Goal: Transaction & Acquisition: Purchase product/service

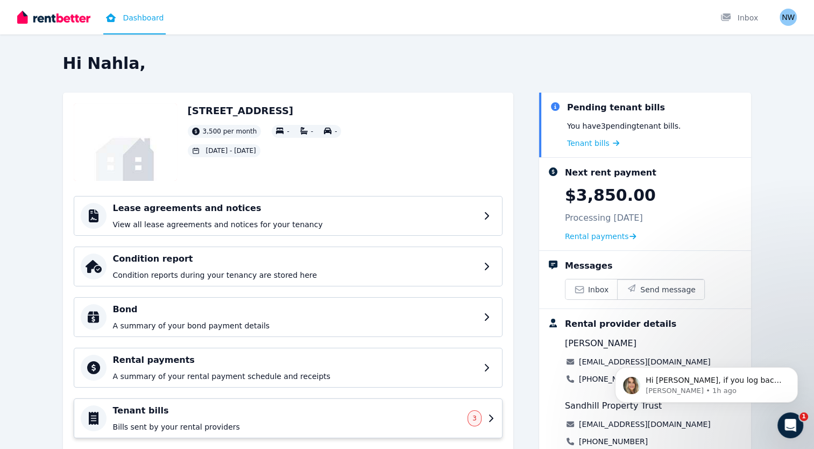
click at [148, 413] on h4 "Tenant bills" at bounding box center [287, 410] width 349 height 13
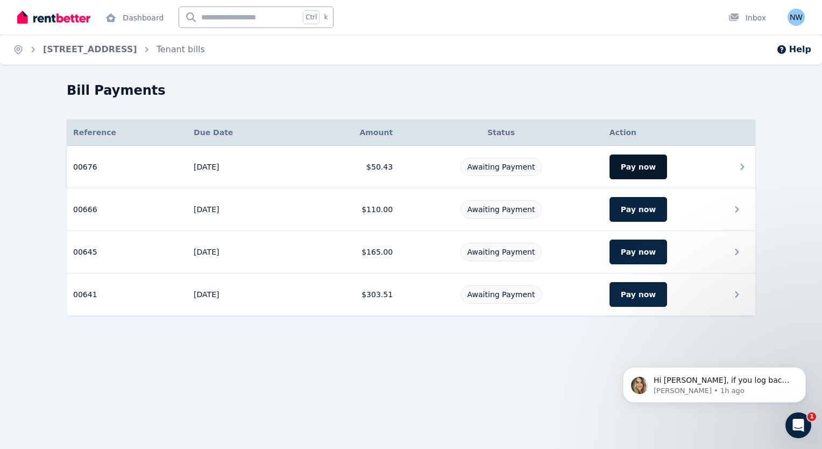
click at [643, 170] on button "Pay now" at bounding box center [639, 166] width 58 height 25
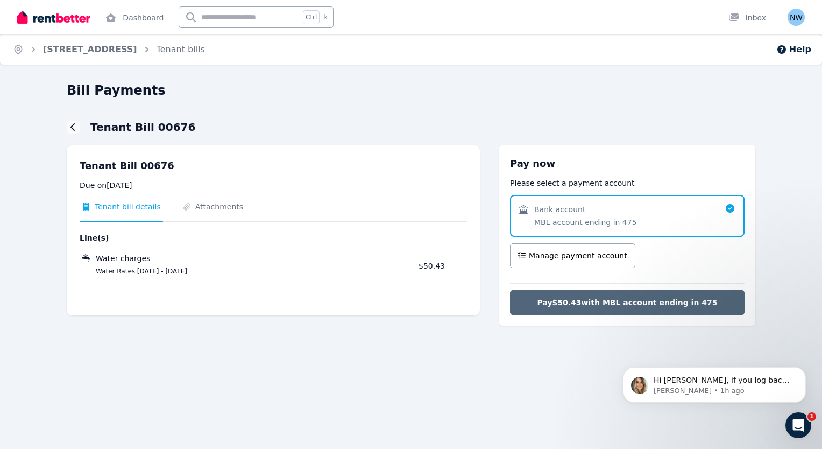
click at [617, 302] on span "Pay $50.43 with MBL account ending in 475" at bounding box center [627, 302] width 180 height 11
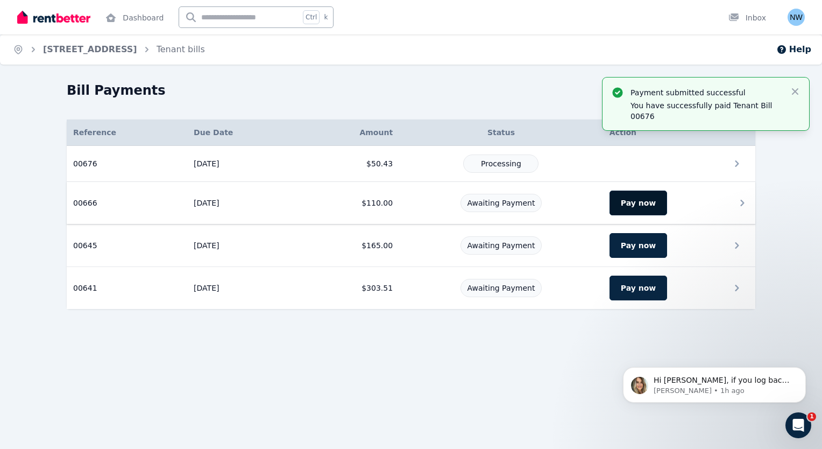
click at [637, 206] on button "Pay now" at bounding box center [639, 202] width 58 height 25
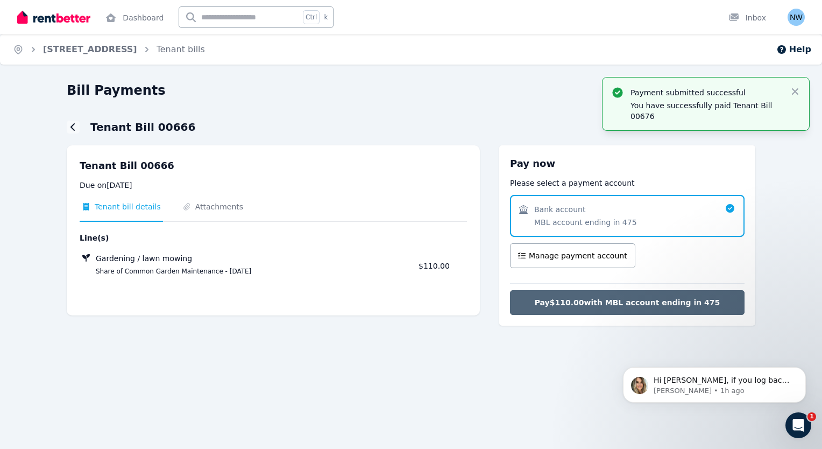
click at [594, 302] on span "Pay $110.00 with MBL account ending in 475" at bounding box center [628, 302] width 186 height 11
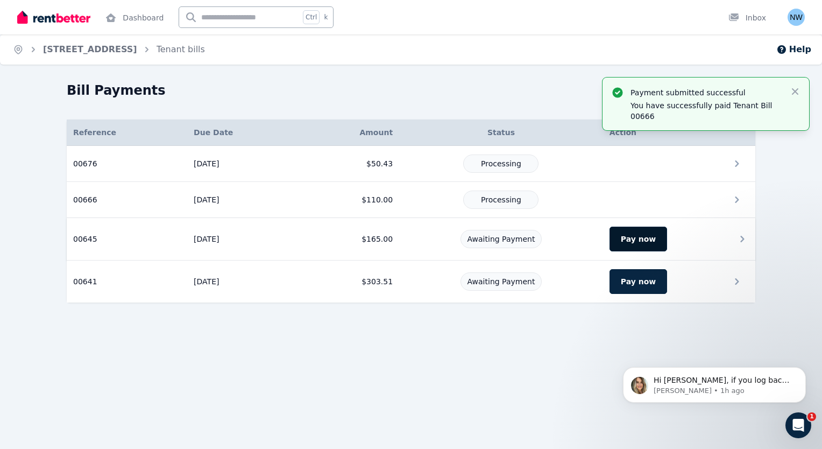
click at [648, 239] on button "Pay now" at bounding box center [639, 238] width 58 height 25
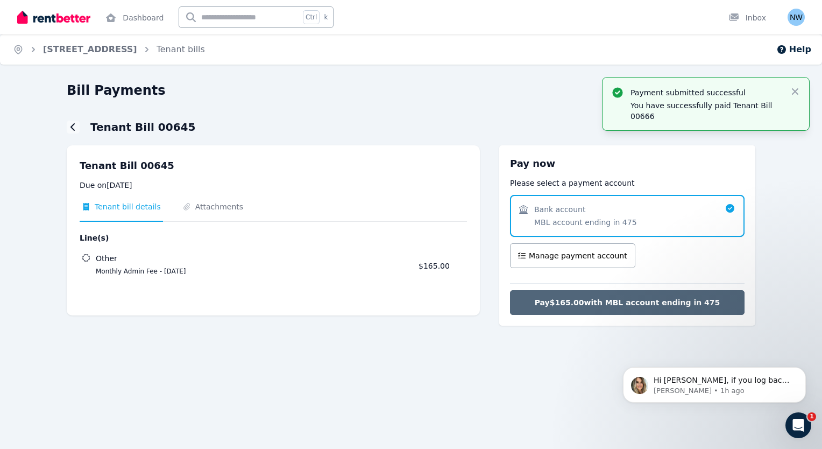
click at [609, 298] on span "Pay $165.00 with MBL account ending in 475" at bounding box center [628, 302] width 186 height 11
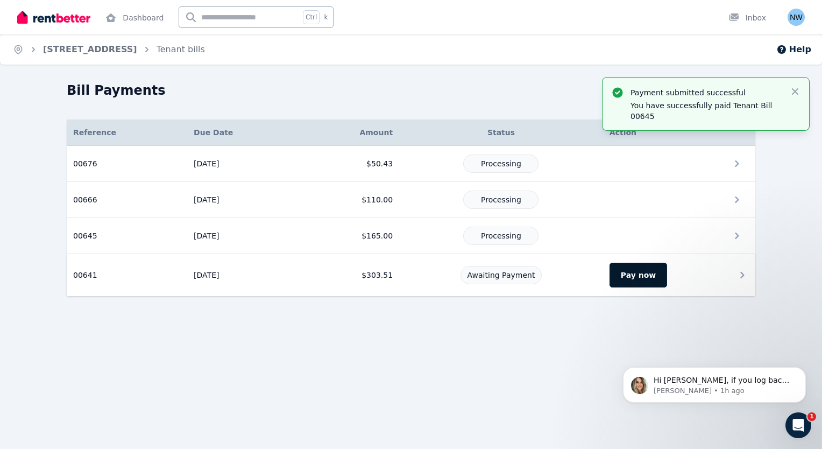
click at [636, 264] on button "Pay now" at bounding box center [639, 275] width 58 height 25
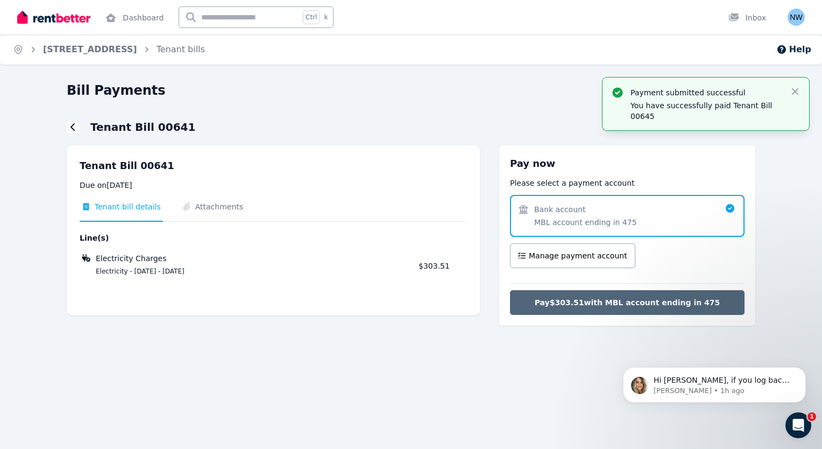
click at [615, 302] on span "Pay $303.51 with MBL account ending in 475" at bounding box center [628, 302] width 186 height 11
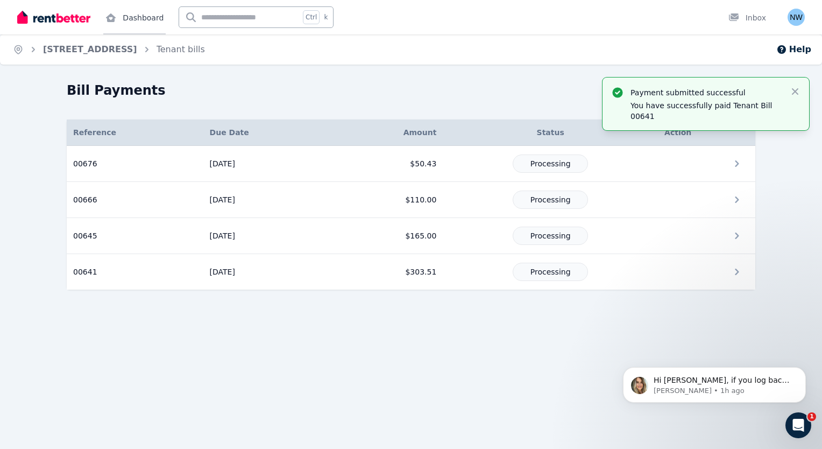
click at [145, 18] on link "Dashboard" at bounding box center [134, 17] width 62 height 34
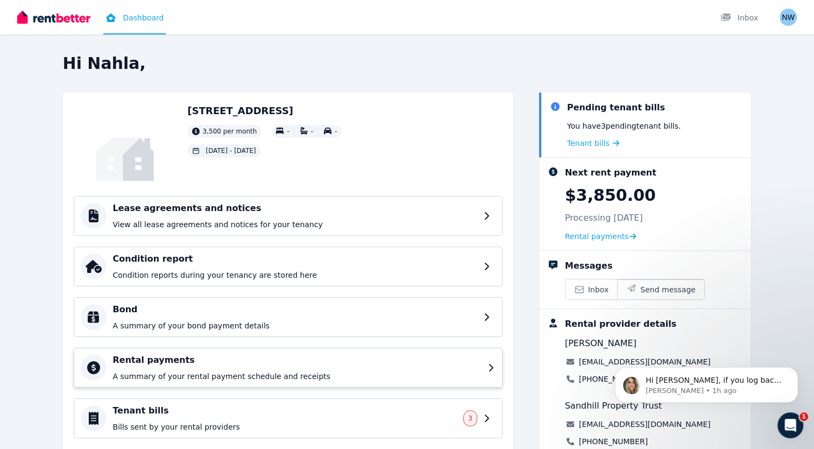
click at [300, 358] on h4 "Rental payments" at bounding box center [297, 359] width 369 height 13
